Goal: Task Accomplishment & Management: Manage account settings

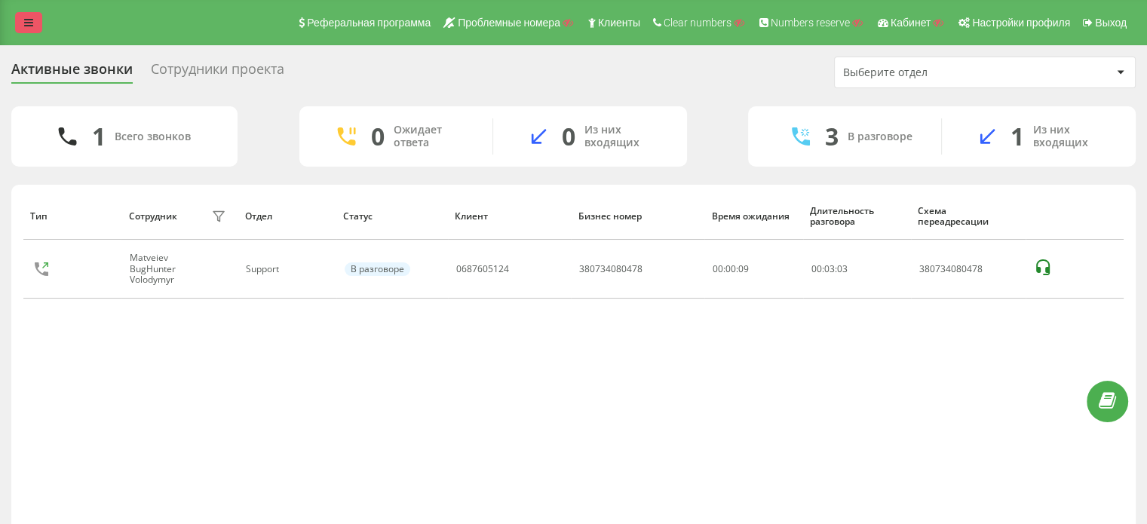
click at [24, 14] on link at bounding box center [28, 22] width 27 height 21
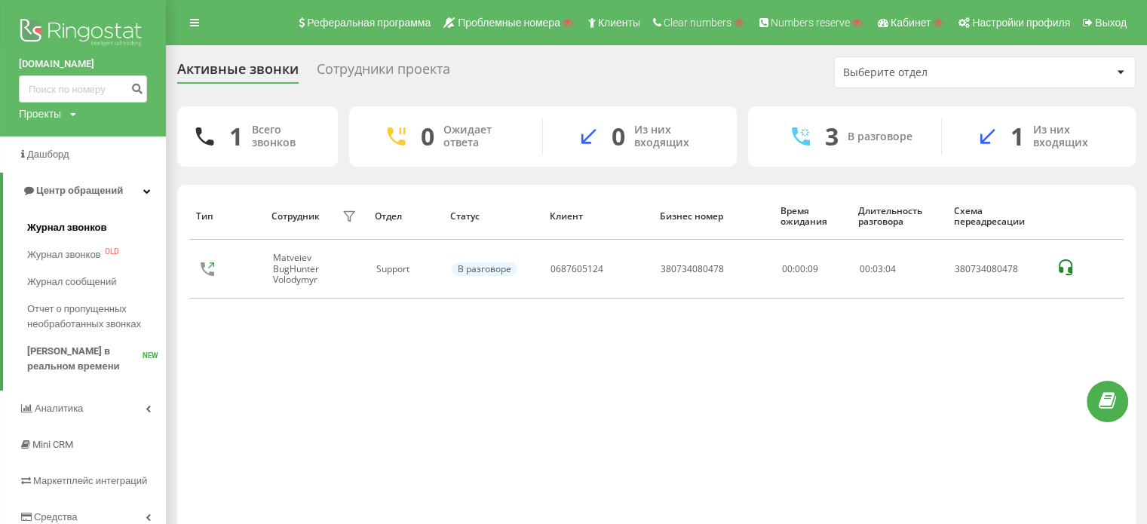
click at [69, 231] on span "Журнал звонков" at bounding box center [66, 227] width 79 height 15
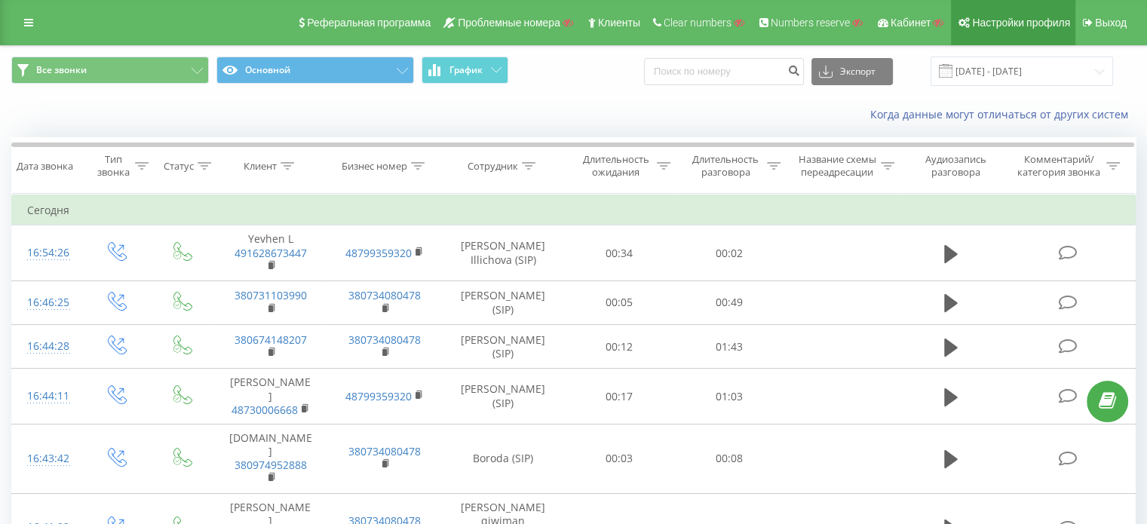
click at [983, 11] on link "Настройки профиля" at bounding box center [1013, 22] width 124 height 45
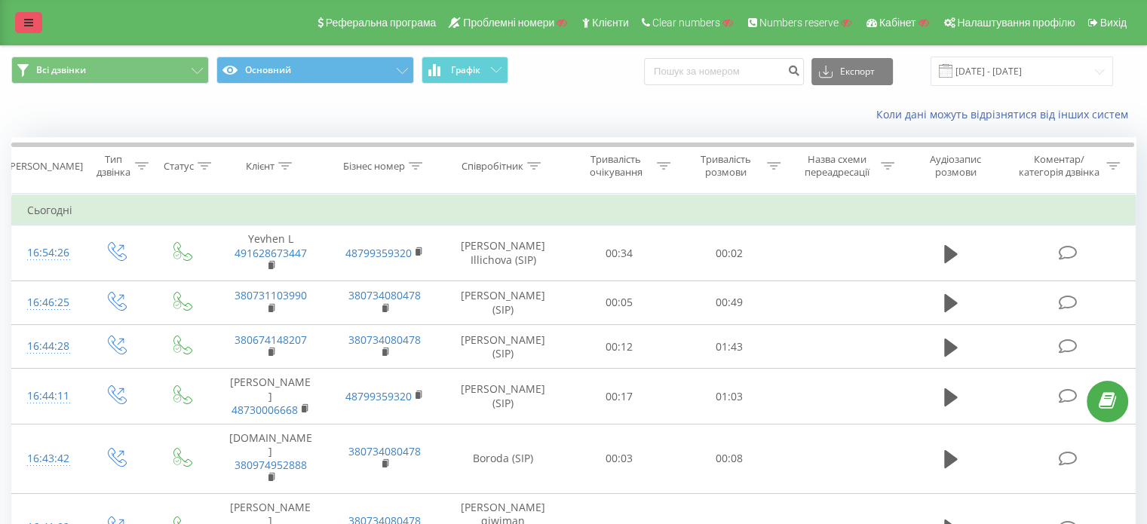
click at [21, 15] on link at bounding box center [28, 22] width 27 height 21
